Goal: Transaction & Acquisition: Purchase product/service

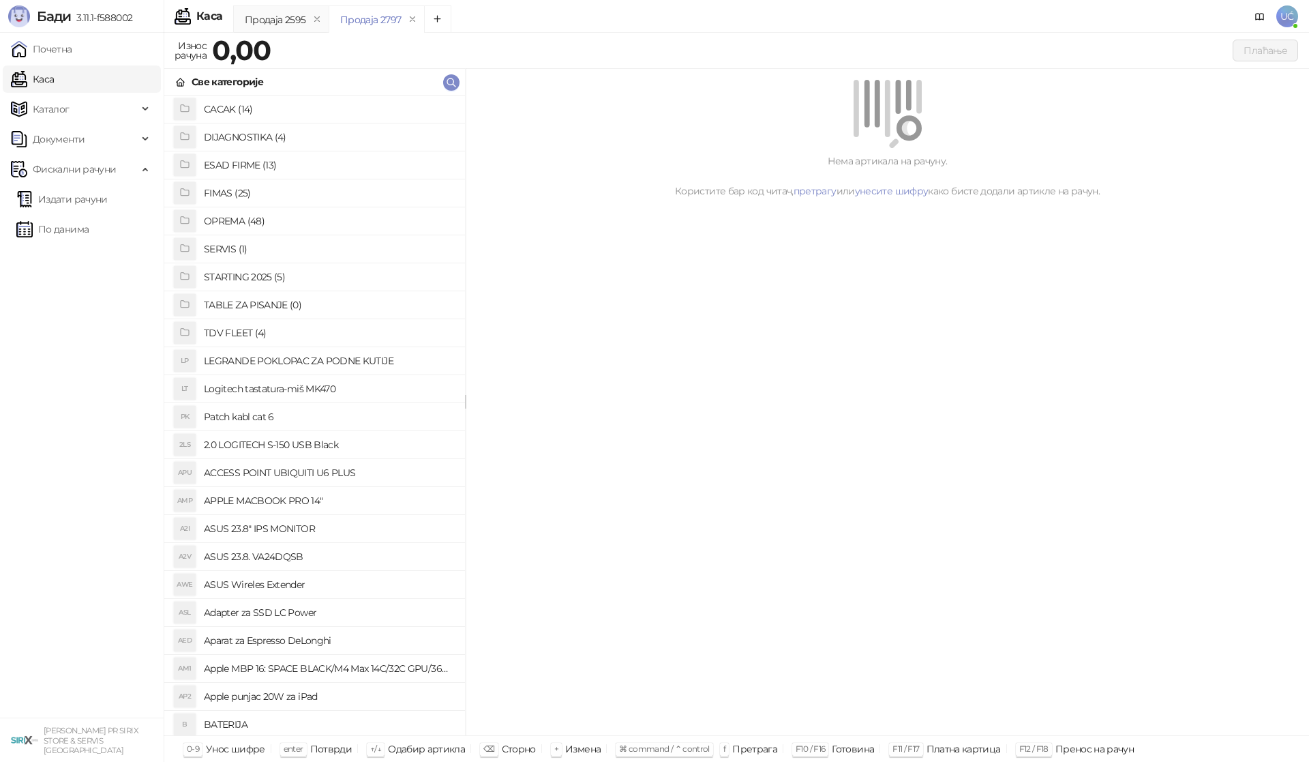
click at [255, 217] on h4 "OPREMA (48)" at bounding box center [329, 221] width 250 height 22
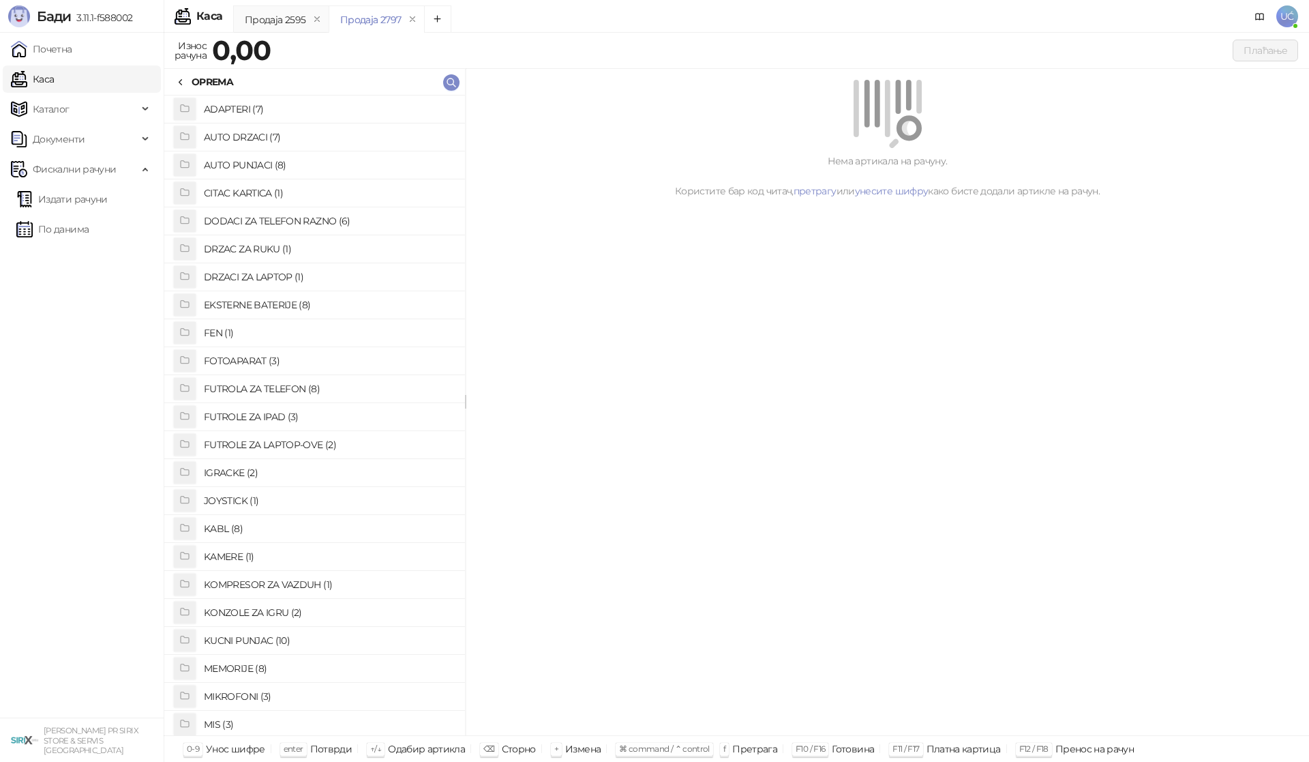
click at [272, 387] on h4 "FUTROLA ZA TELEFON (8)" at bounding box center [329, 389] width 250 height 22
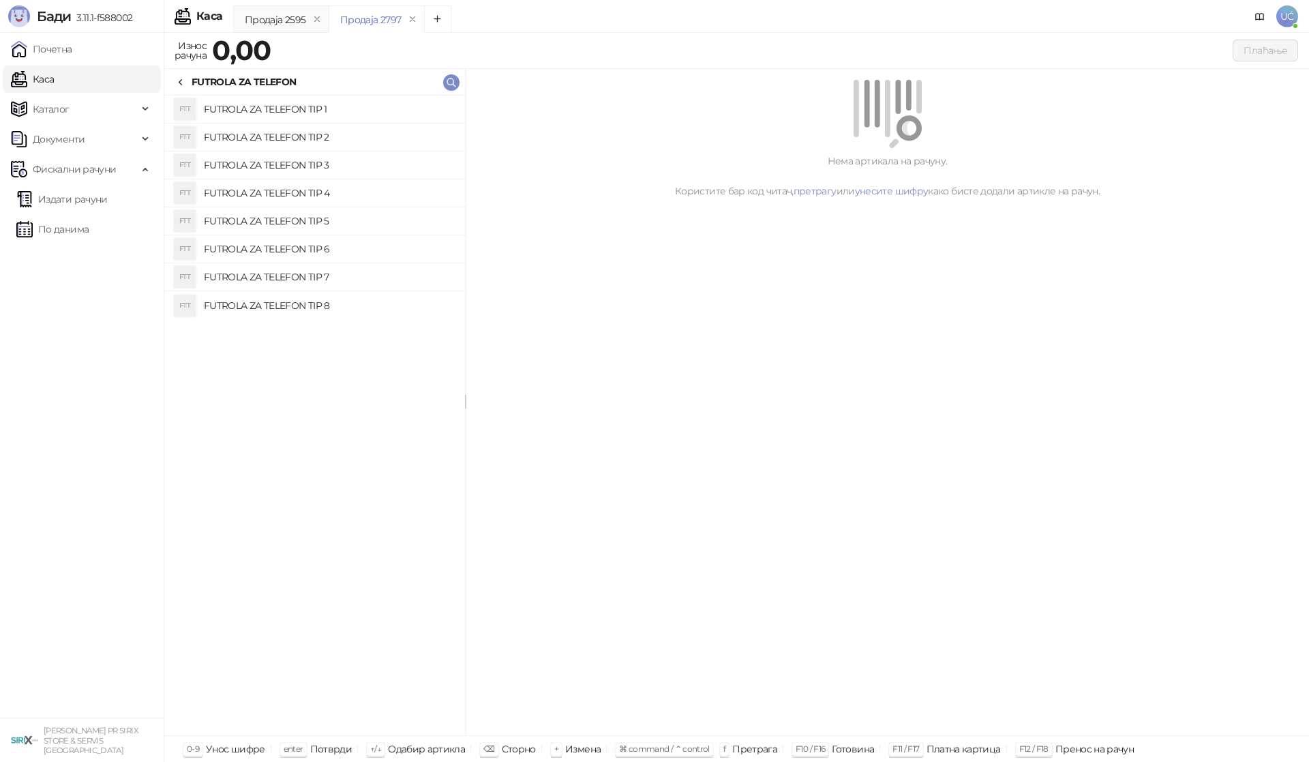
click at [295, 192] on h4 "FUTROLA ZA TELEFON TIP 4" at bounding box center [329, 193] width 250 height 22
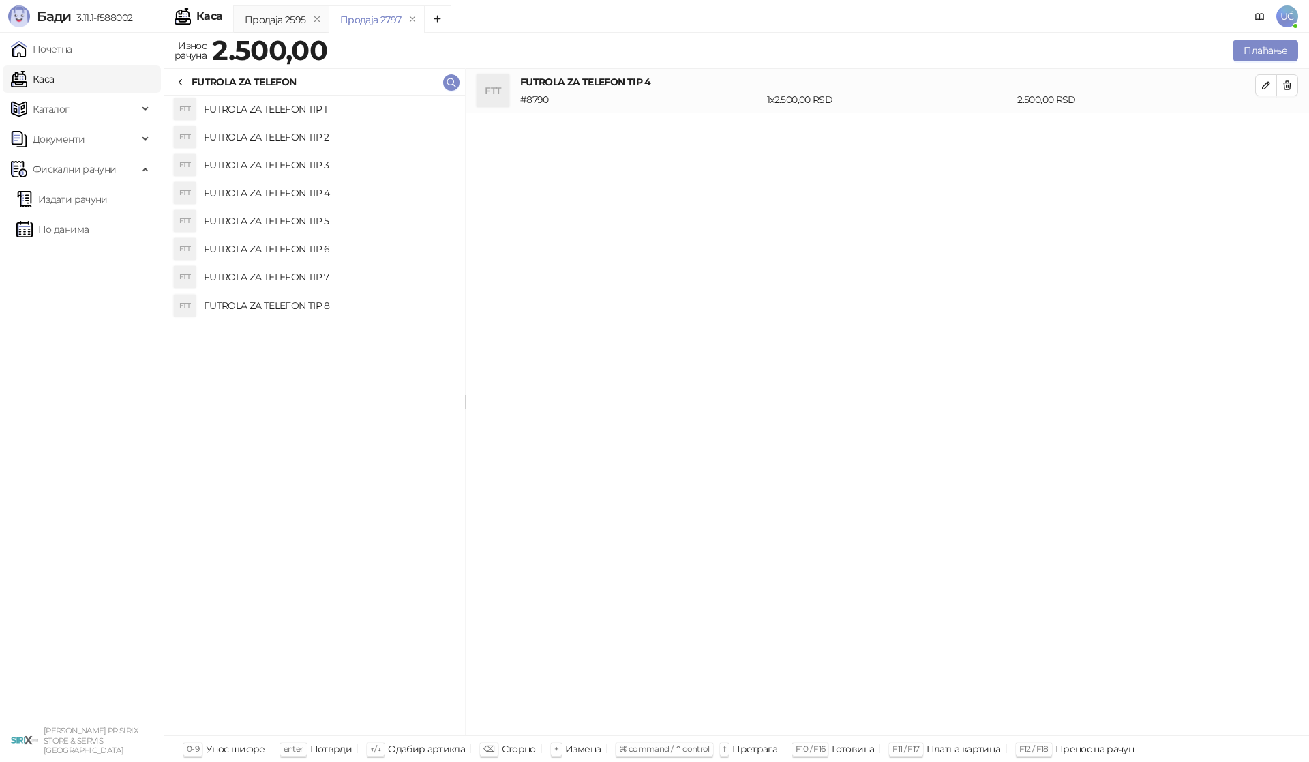
click at [299, 170] on h4 "FUTROLA ZA TELEFON TIP 3" at bounding box center [329, 165] width 250 height 22
drag, startPoint x: 805, startPoint y: 142, endPoint x: 728, endPoint y: 139, distance: 76.4
click at [738, 139] on div "# 8789 1 x 2.000,00 RSD 2.000,00 RSD" at bounding box center [887, 143] width 740 height 15
click at [178, 87] on icon at bounding box center [180, 82] width 11 height 11
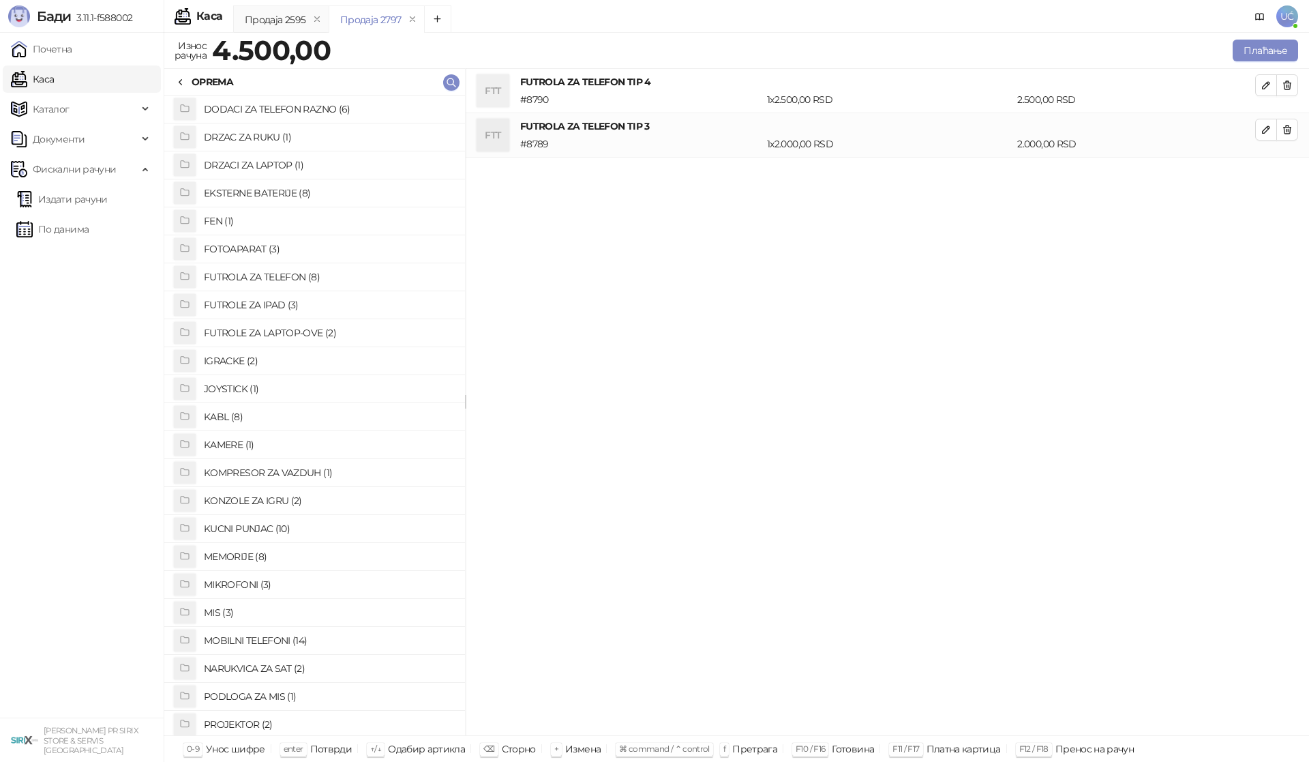
scroll to position [136, 0]
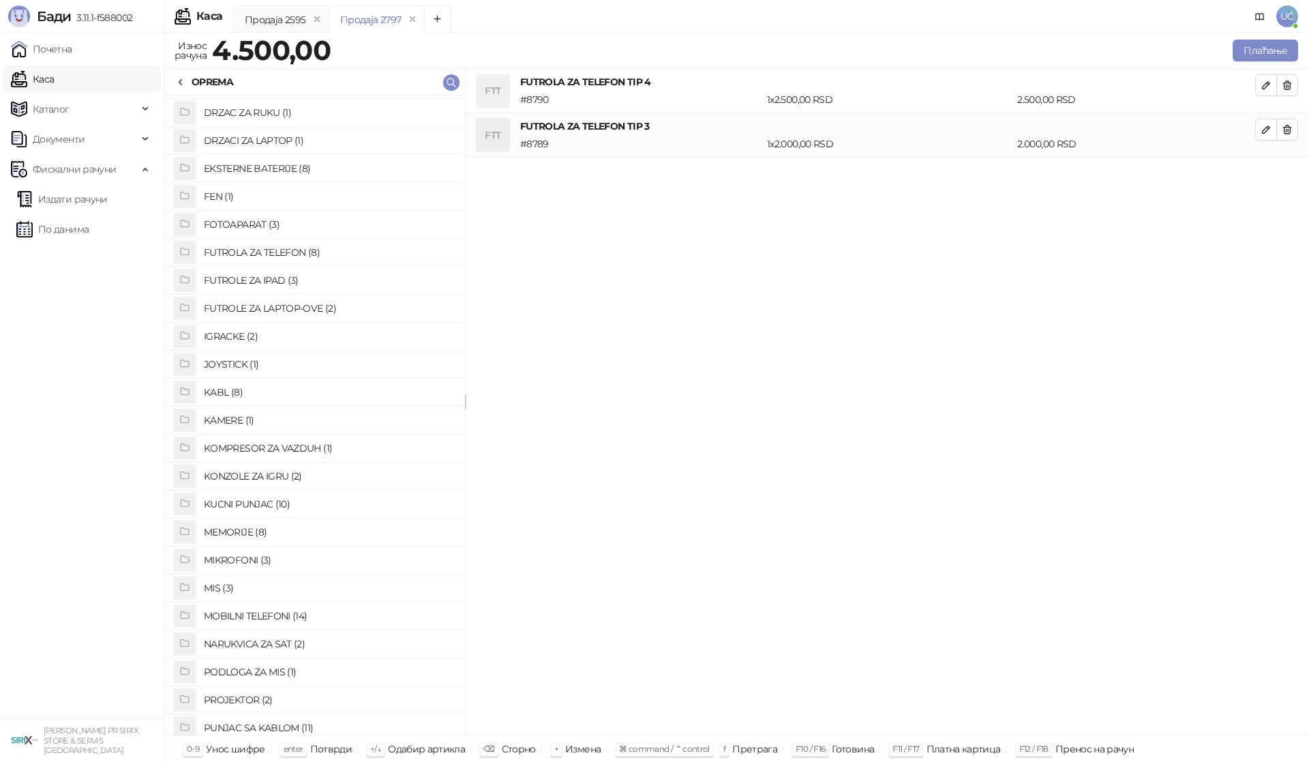
click at [243, 336] on h4 "IGRACKE (2)" at bounding box center [329, 336] width 250 height 22
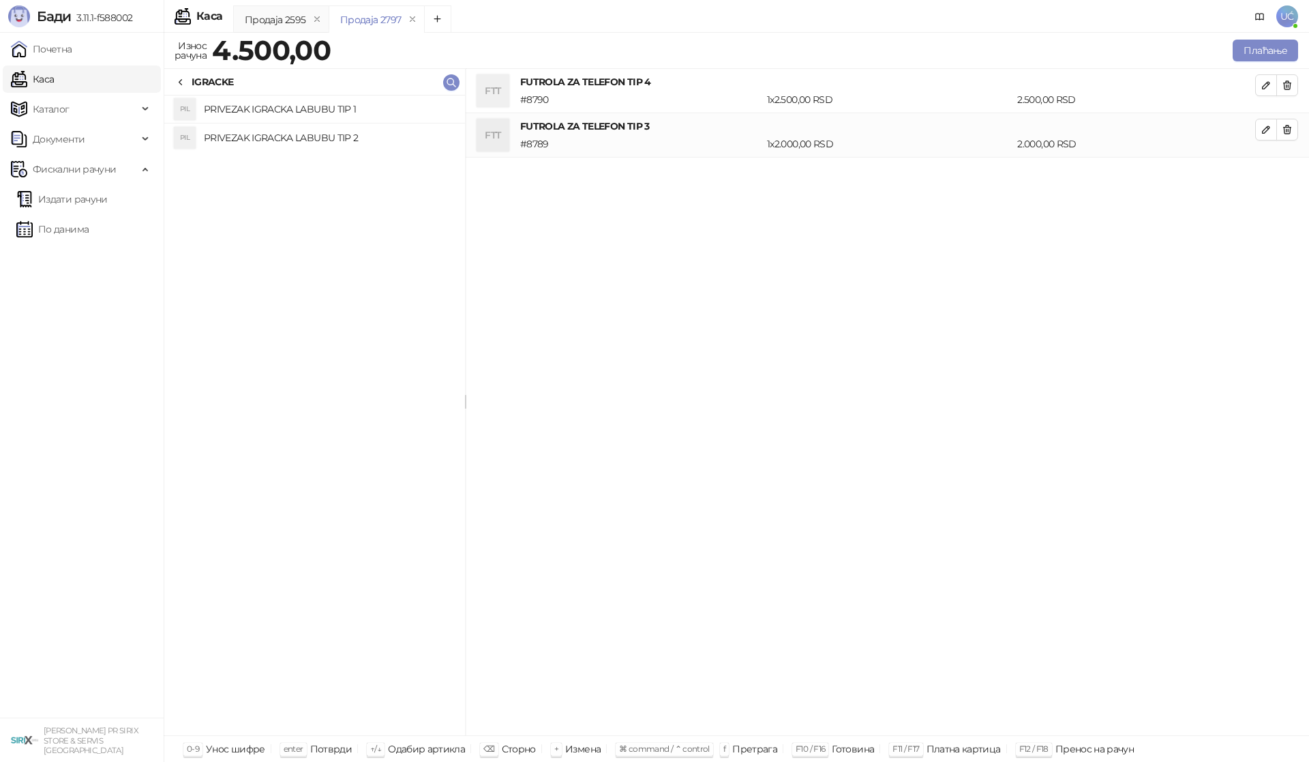
click at [344, 104] on h4 "PRIVEZAK IGRACKA LABUBU TIP 1" at bounding box center [329, 109] width 250 height 22
click at [338, 134] on h4 "PRIVEZAK IGRACKA LABUBU TIP 2" at bounding box center [329, 138] width 250 height 22
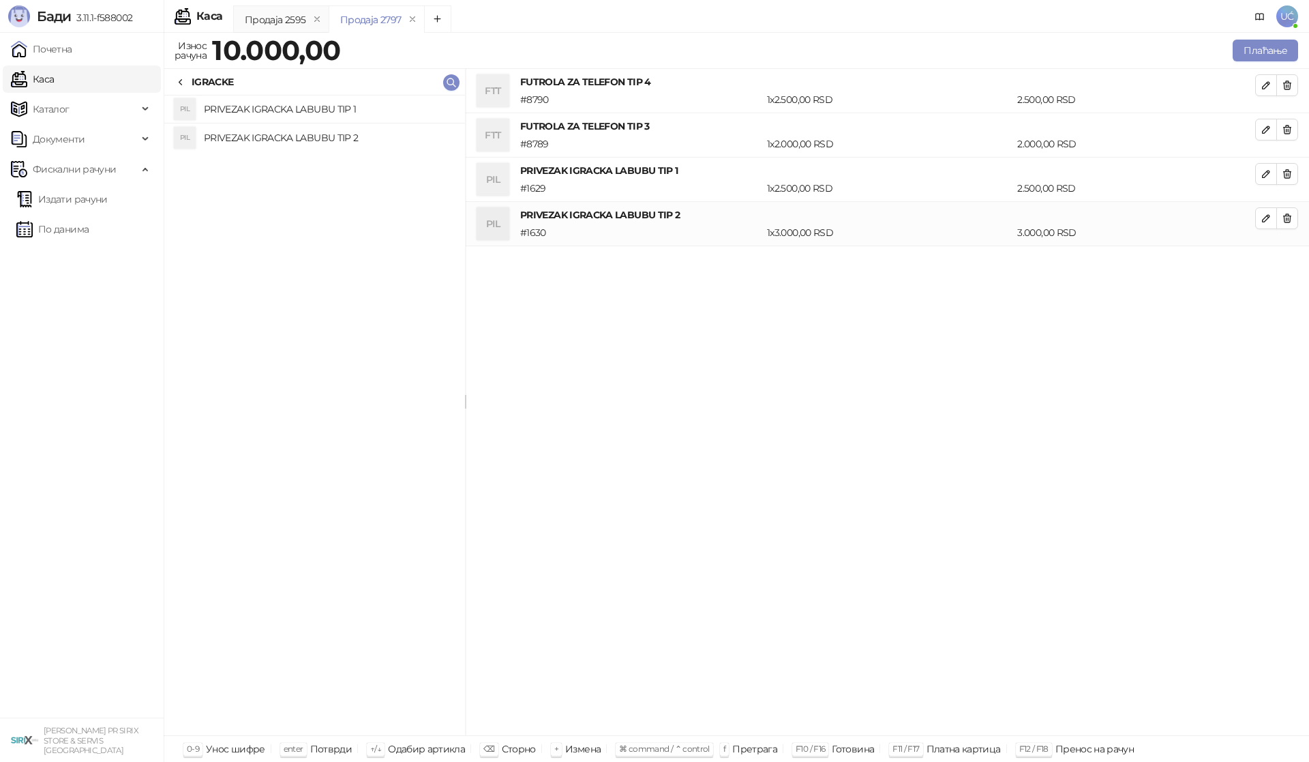
click at [187, 77] on div "IGRACKE" at bounding box center [204, 81] width 58 height 15
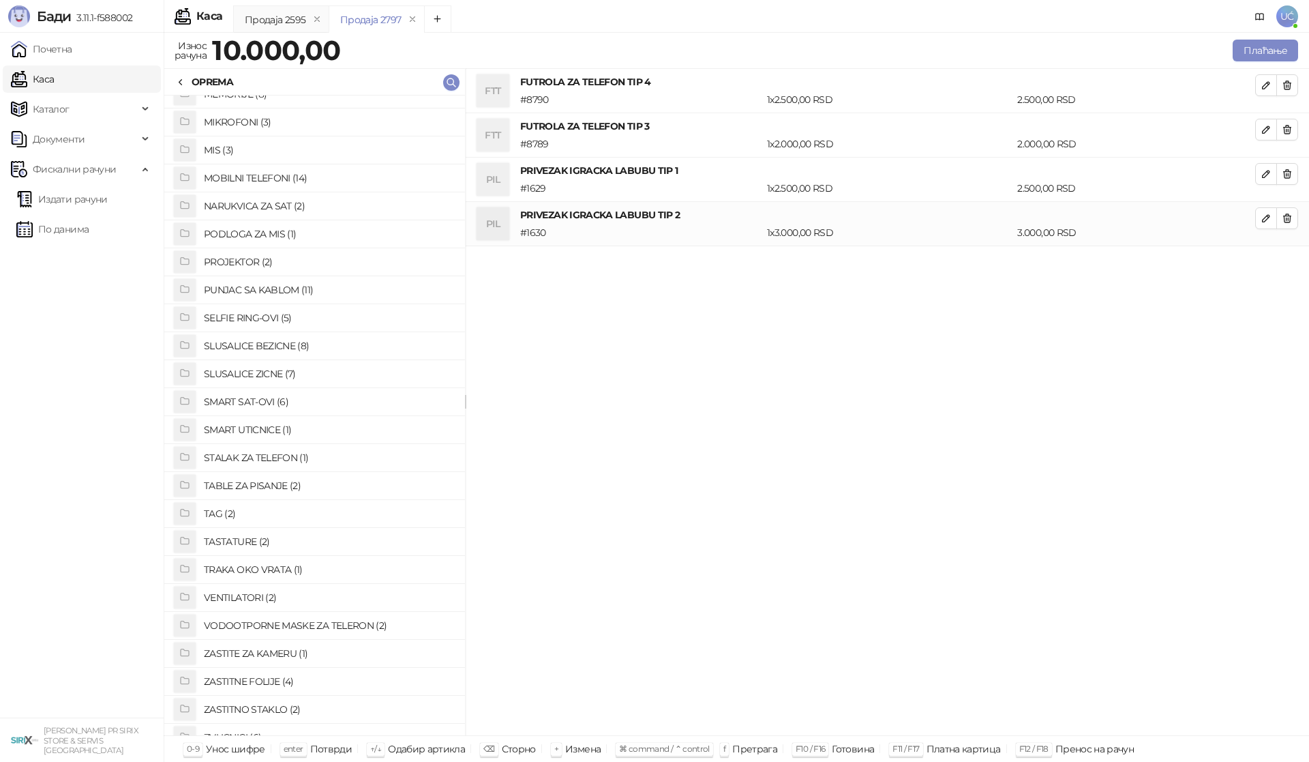
scroll to position [702, 0]
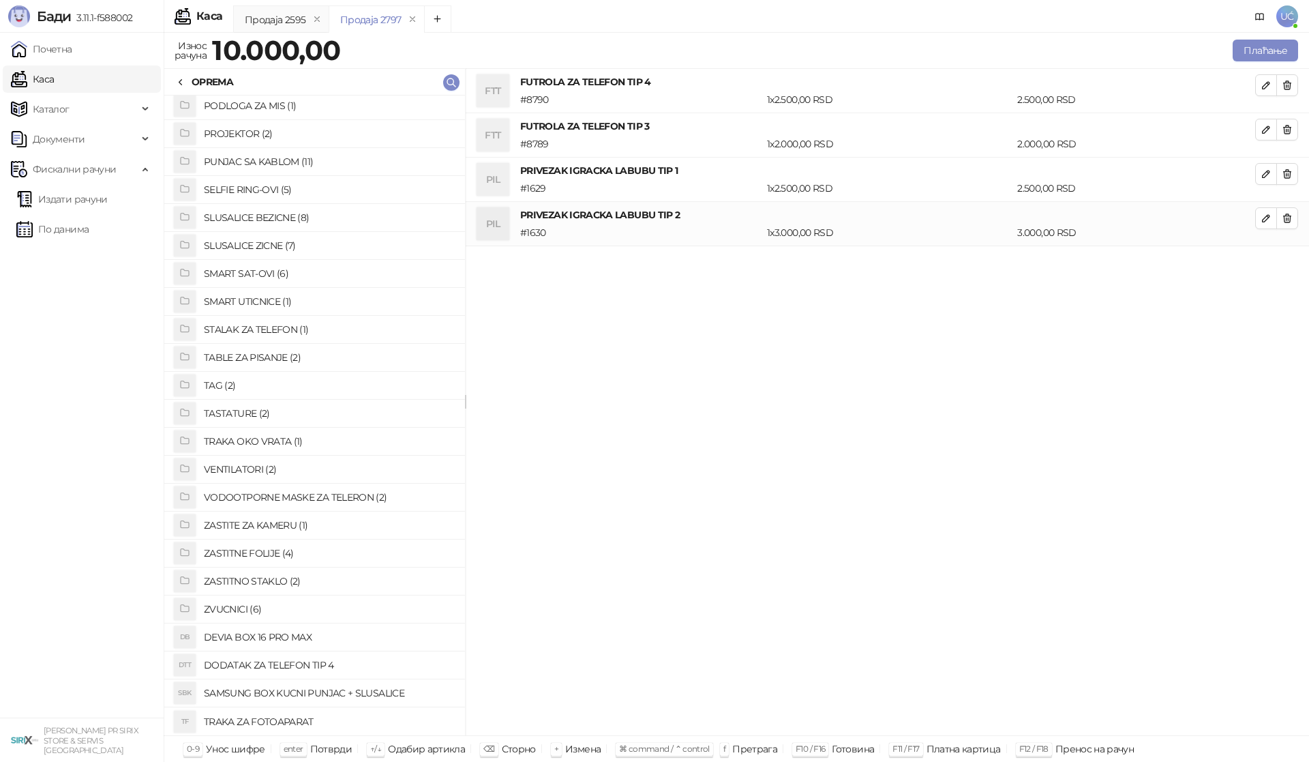
click at [230, 584] on h4 "ZASTITNO STAKLO (2)" at bounding box center [329, 581] width 250 height 22
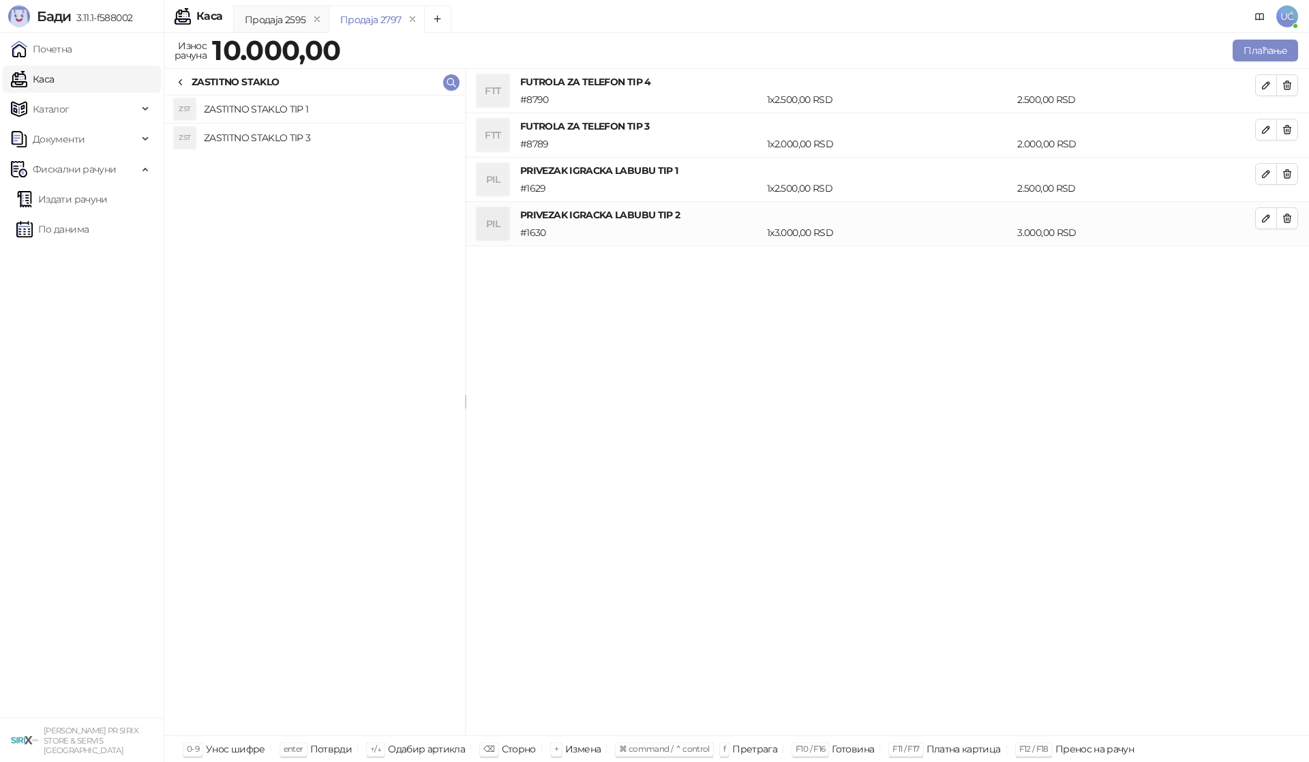
click at [348, 97] on li "ZST ZASTITNO STAKLO TIP 1" at bounding box center [314, 109] width 301 height 28
click at [325, 132] on h4 "ZASTITNO STAKLO TIP 3" at bounding box center [329, 138] width 250 height 22
click at [178, 80] on icon at bounding box center [180, 82] width 11 height 11
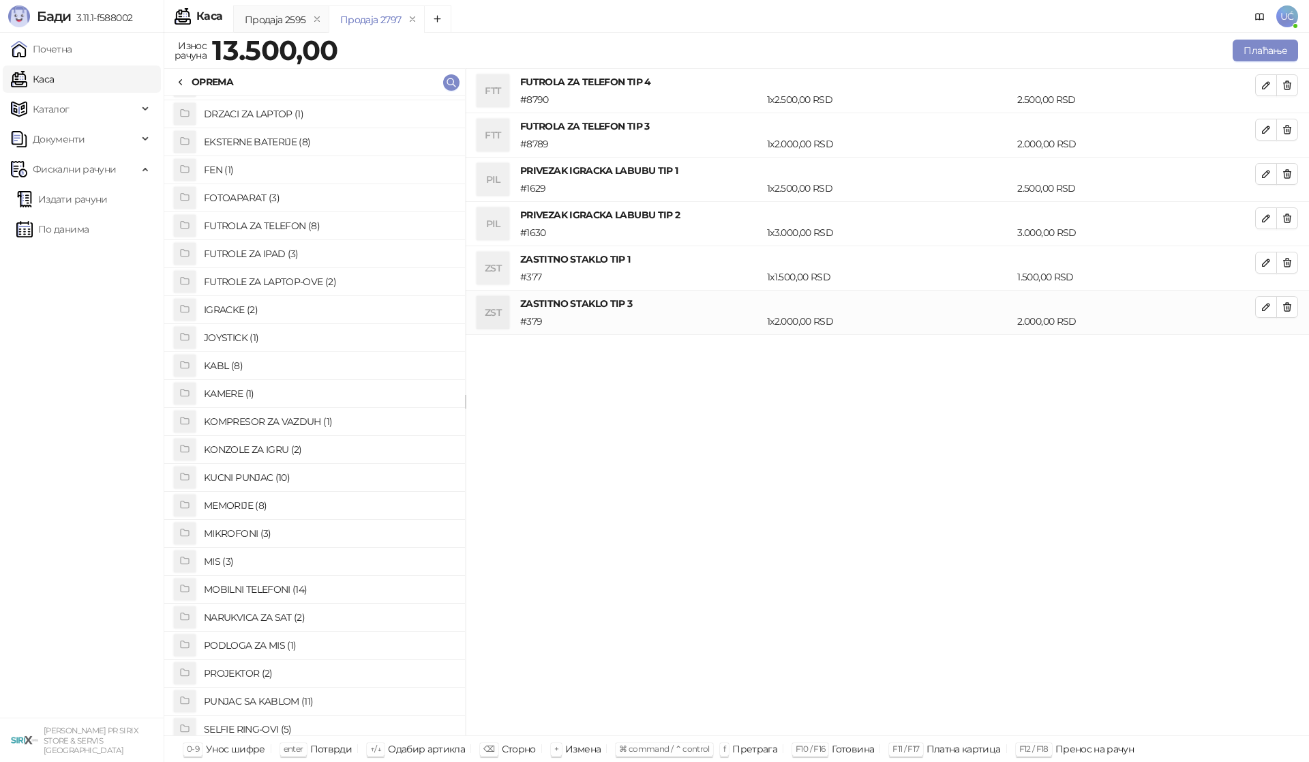
scroll to position [157, 0]
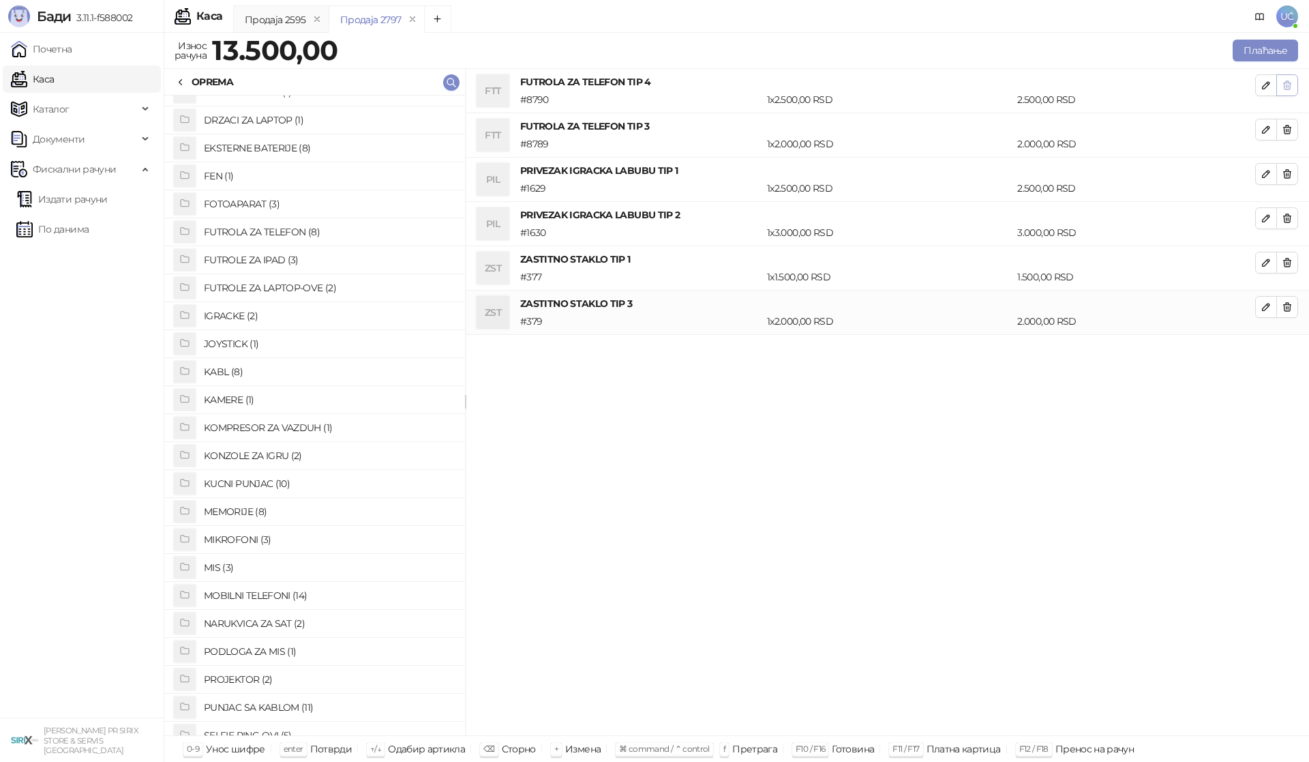
click at [1292, 77] on button "button" at bounding box center [1287, 85] width 22 height 22
click at [1292, 119] on button "button" at bounding box center [1287, 130] width 22 height 22
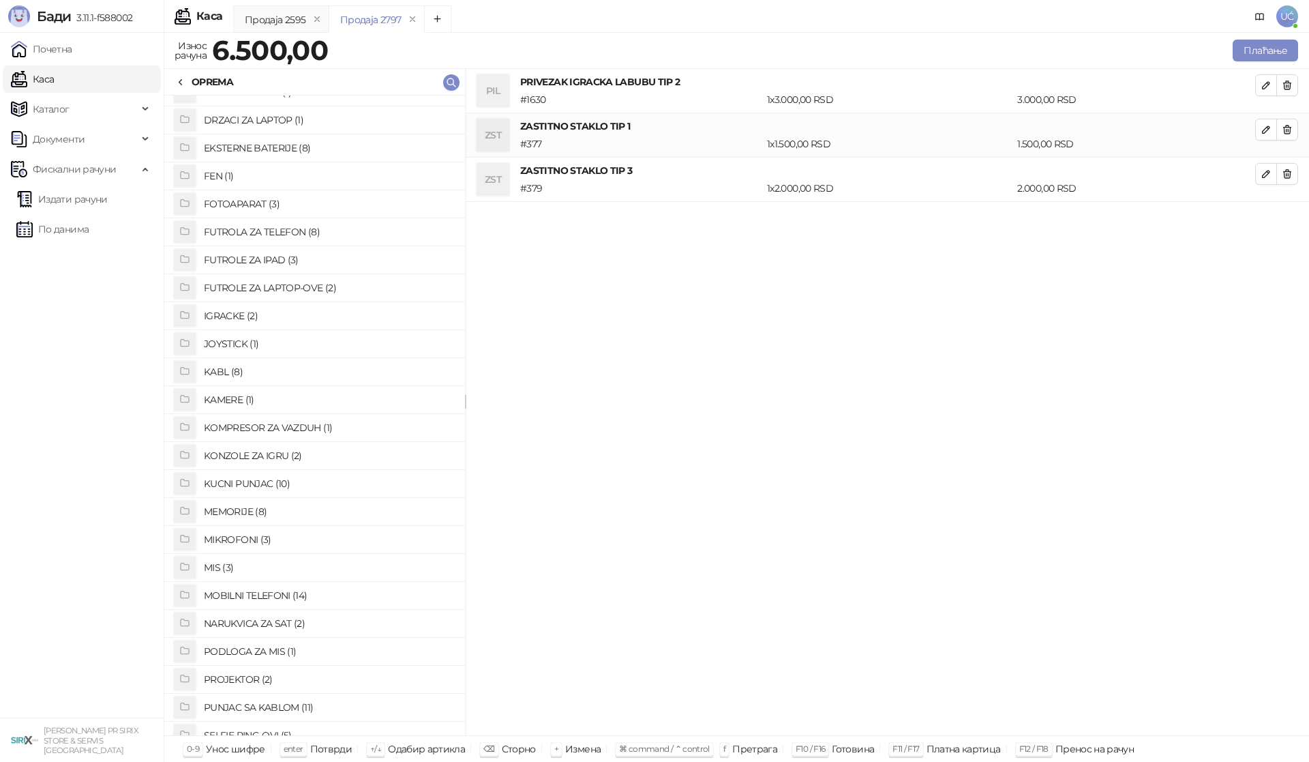
click at [1292, 77] on button "button" at bounding box center [1287, 85] width 22 height 22
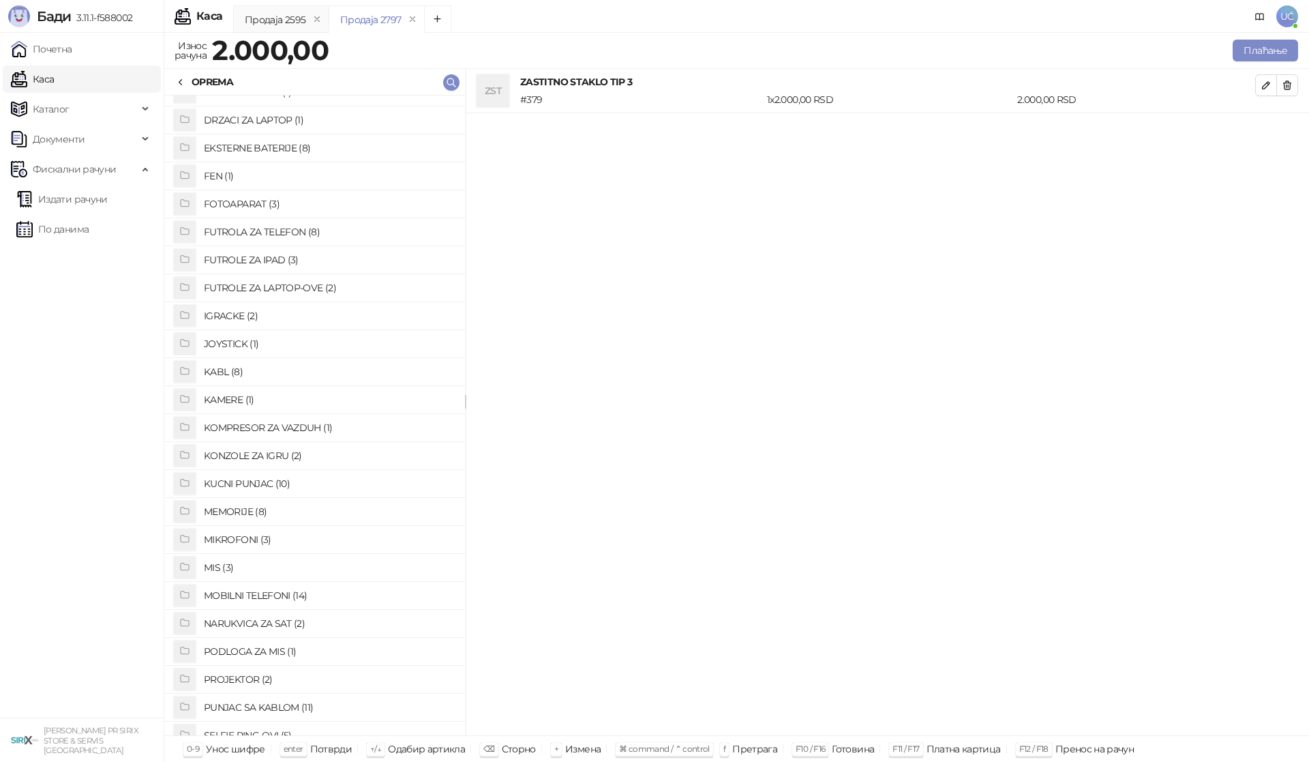
click at [1292, 77] on button "button" at bounding box center [1287, 85] width 22 height 22
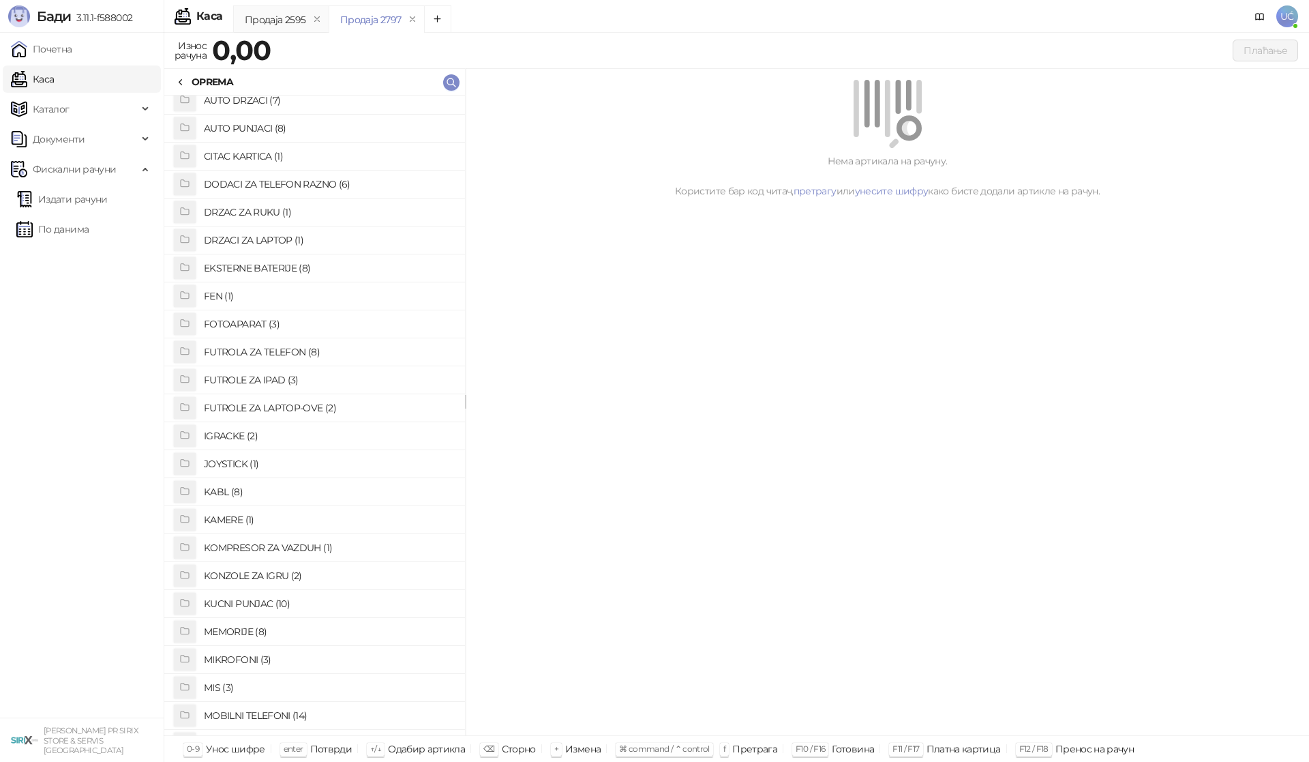
scroll to position [0, 0]
